Goal: Transaction & Acquisition: Purchase product/service

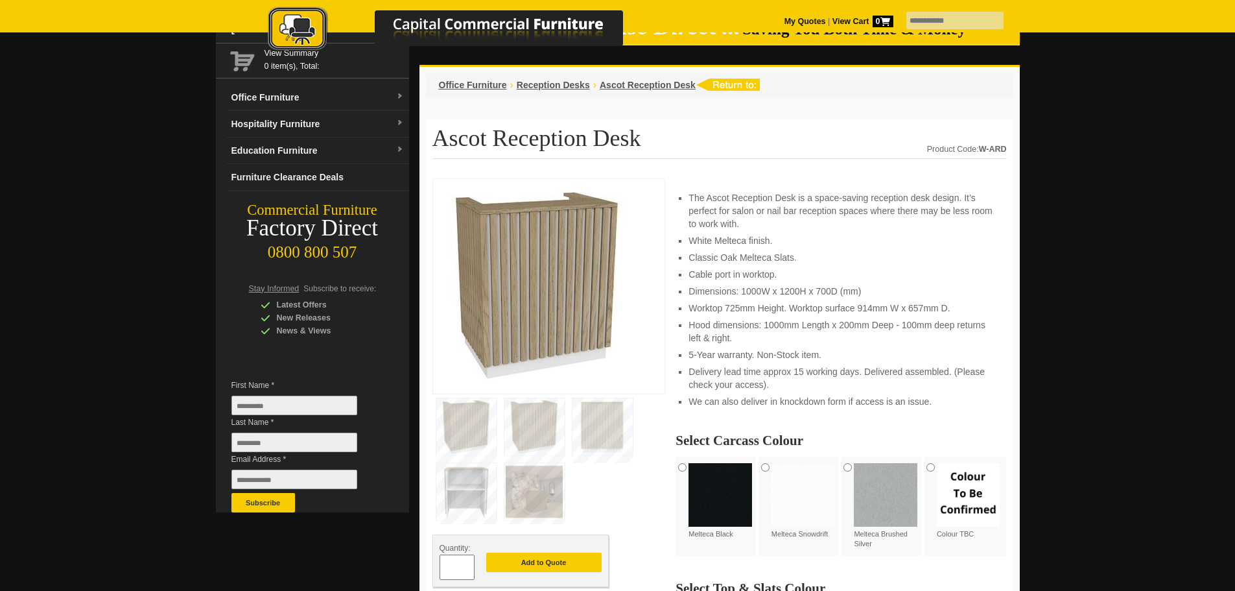
scroll to position [130, 0]
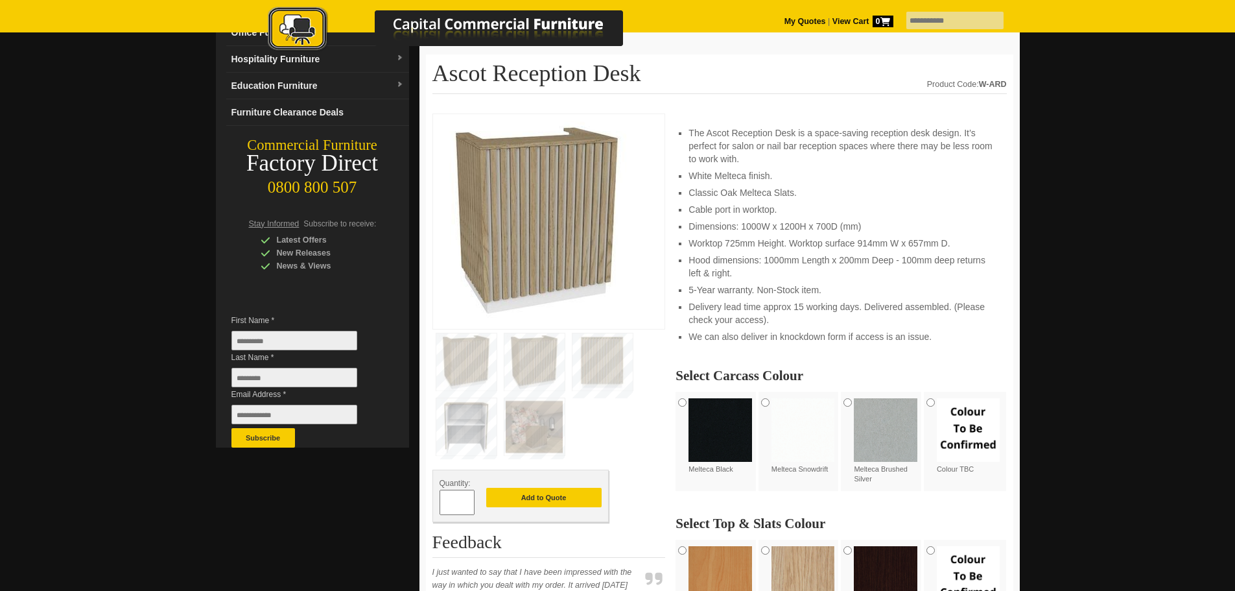
click at [724, 434] on img at bounding box center [721, 430] width 64 height 64
click at [798, 424] on img at bounding box center [804, 430] width 64 height 64
click at [871, 425] on img at bounding box center [886, 430] width 64 height 64
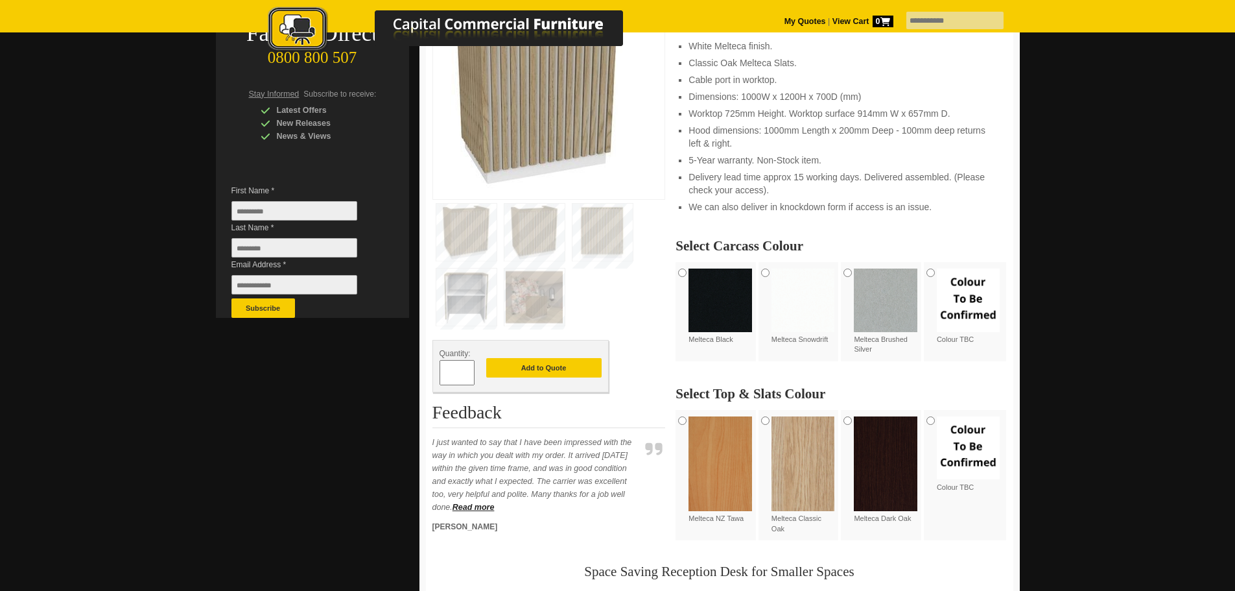
scroll to position [195, 0]
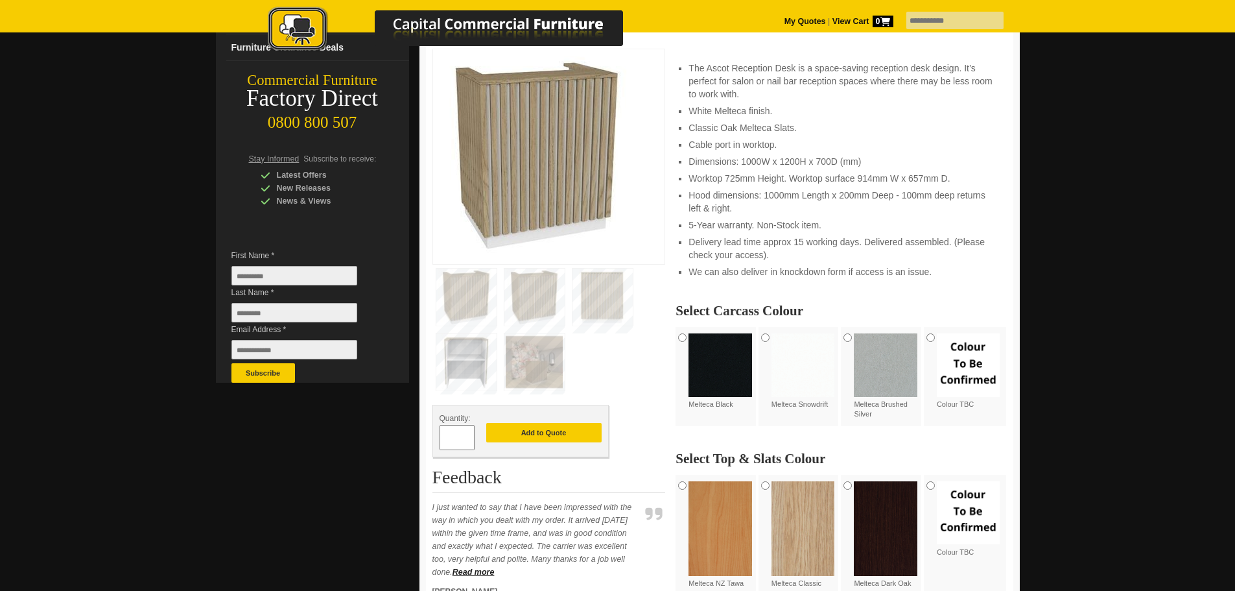
click at [886, 518] on img at bounding box center [886, 528] width 64 height 95
click at [458, 375] on img at bounding box center [466, 361] width 60 height 57
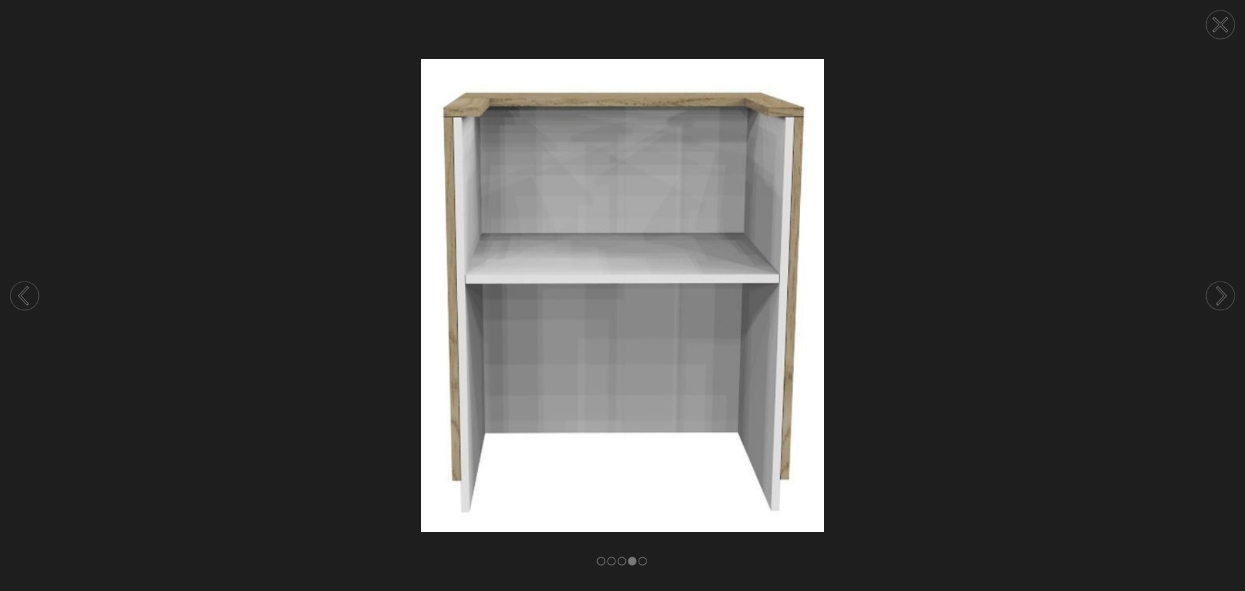
click at [1235, 296] on icon at bounding box center [1220, 295] width 49 height 69
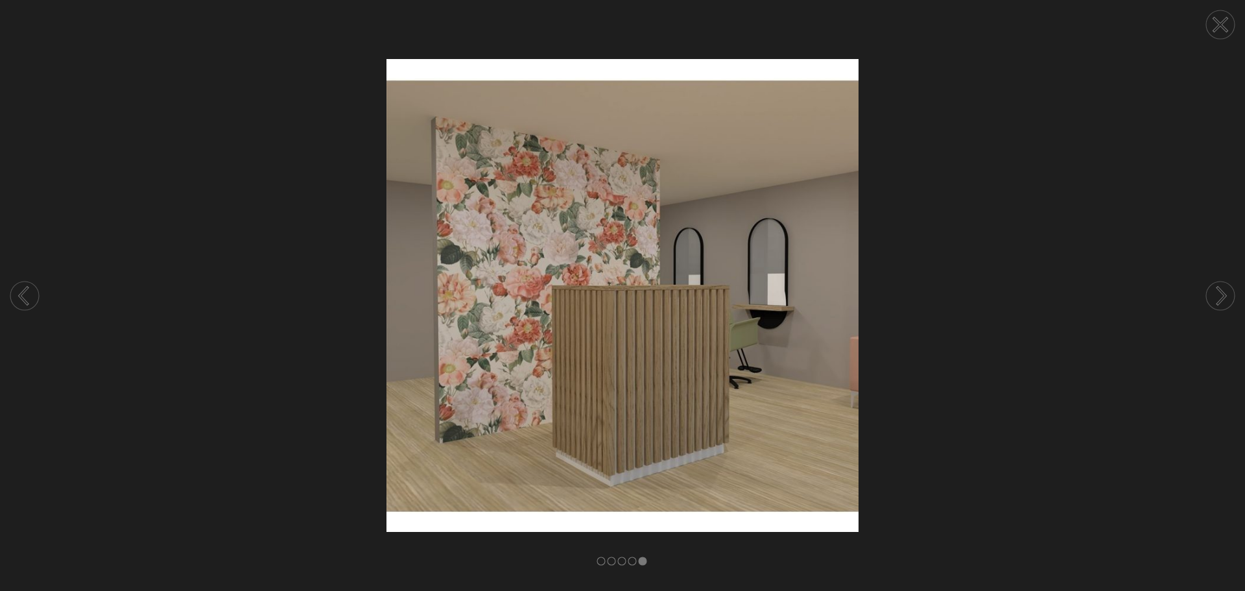
click at [1235, 296] on icon at bounding box center [1220, 295] width 49 height 69
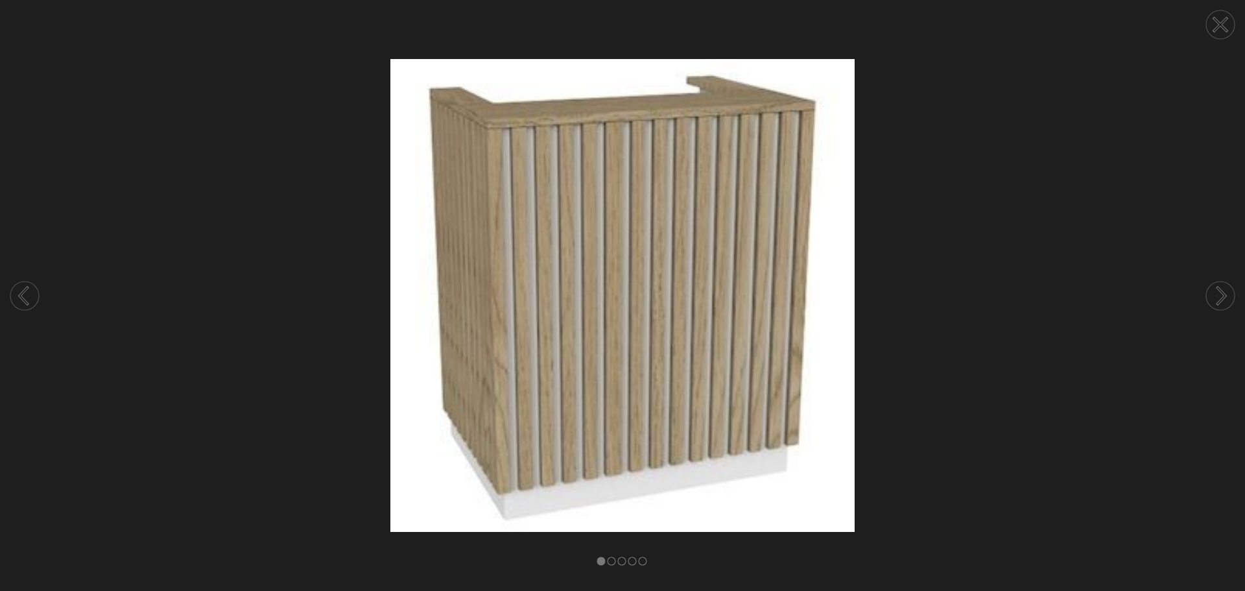
click at [1235, 296] on icon at bounding box center [1220, 295] width 49 height 69
click at [1218, 34] on circle at bounding box center [1220, 24] width 29 height 29
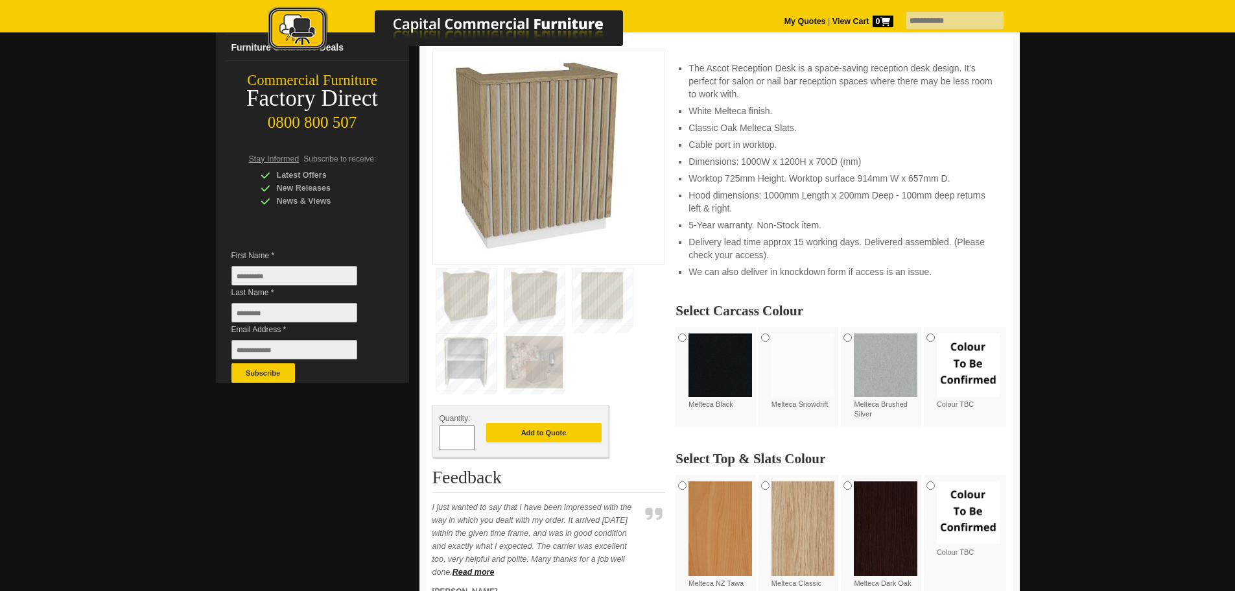
click at [536, 390] on img at bounding box center [534, 361] width 60 height 57
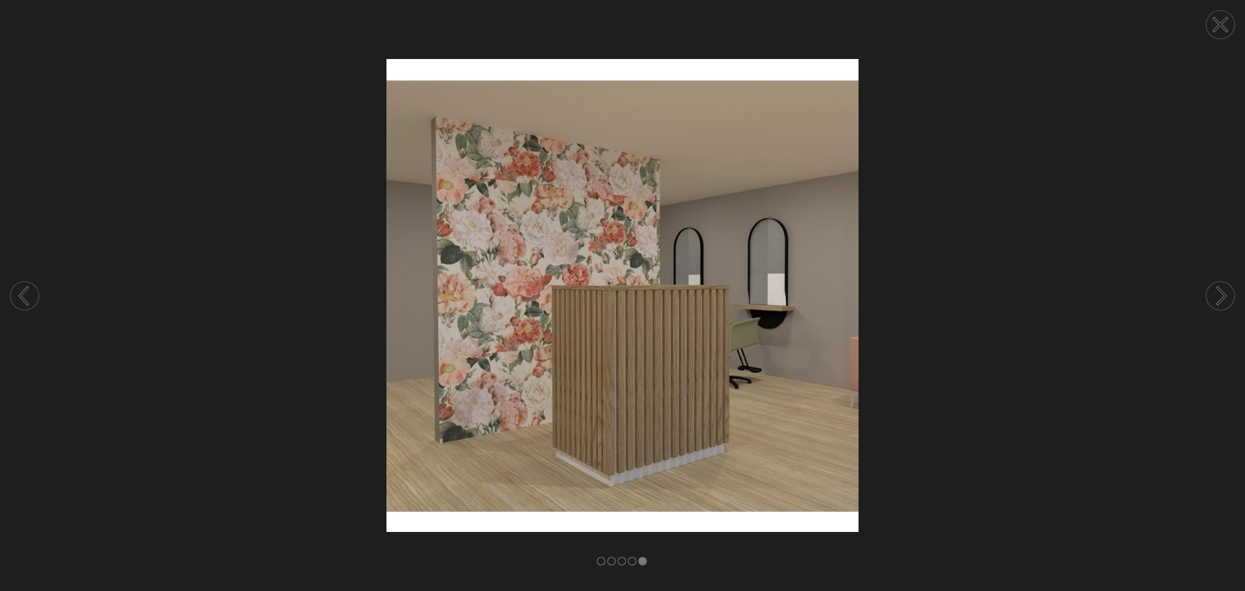
click at [1218, 21] on icon at bounding box center [1220, 24] width 13 height 13
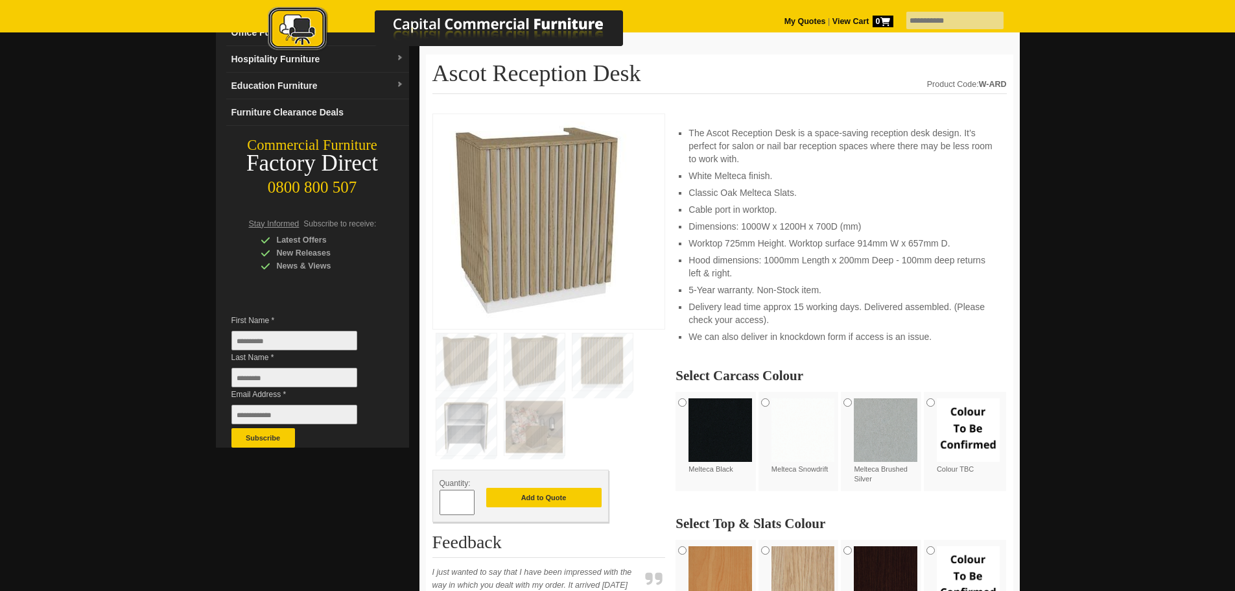
scroll to position [0, 0]
